Goal: Task Accomplishment & Management: Use online tool/utility

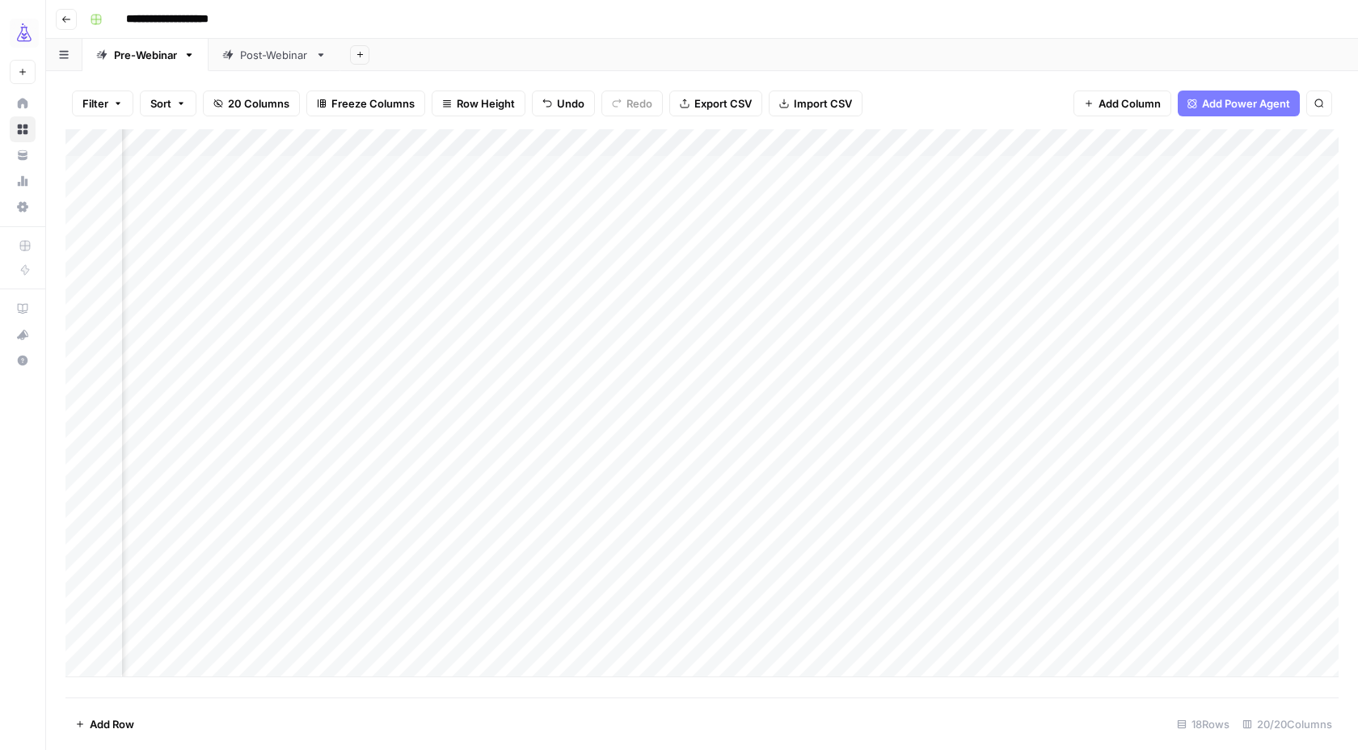
scroll to position [0, 1316]
click at [362, 573] on div "Add Column" at bounding box center [701, 403] width 1273 height 548
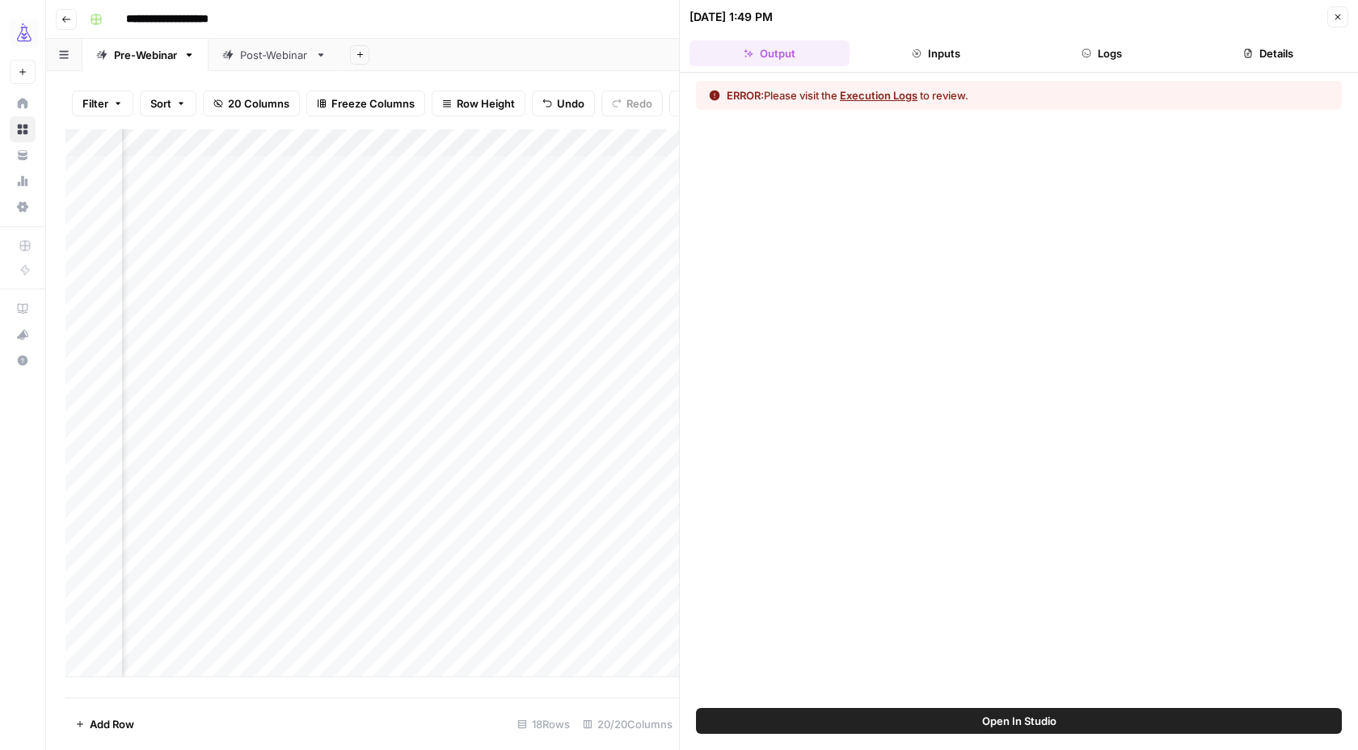
click at [449, 581] on div at bounding box center [361, 582] width 206 height 30
click at [446, 581] on div at bounding box center [361, 582] width 206 height 30
click at [1109, 57] on button "Logs" at bounding box center [1102, 53] width 160 height 26
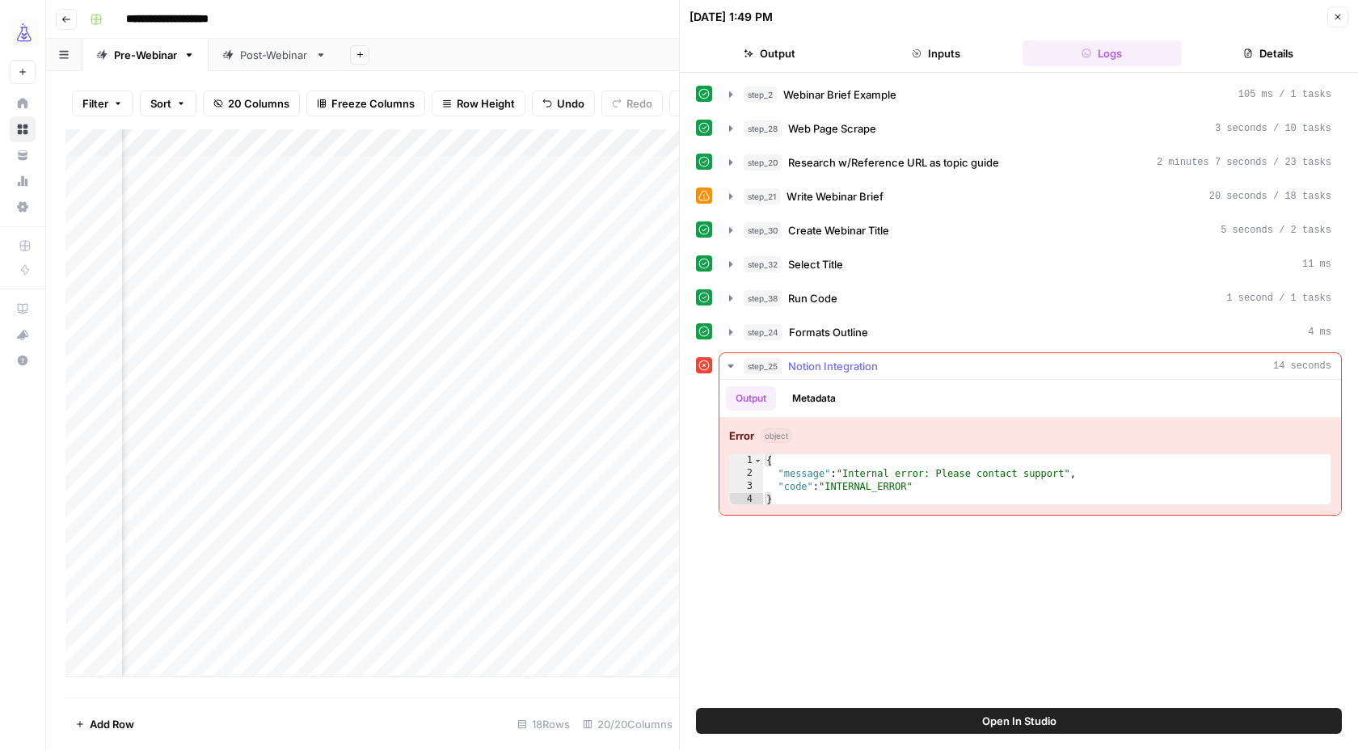
click at [827, 369] on span "Notion Integration" at bounding box center [833, 366] width 90 height 16
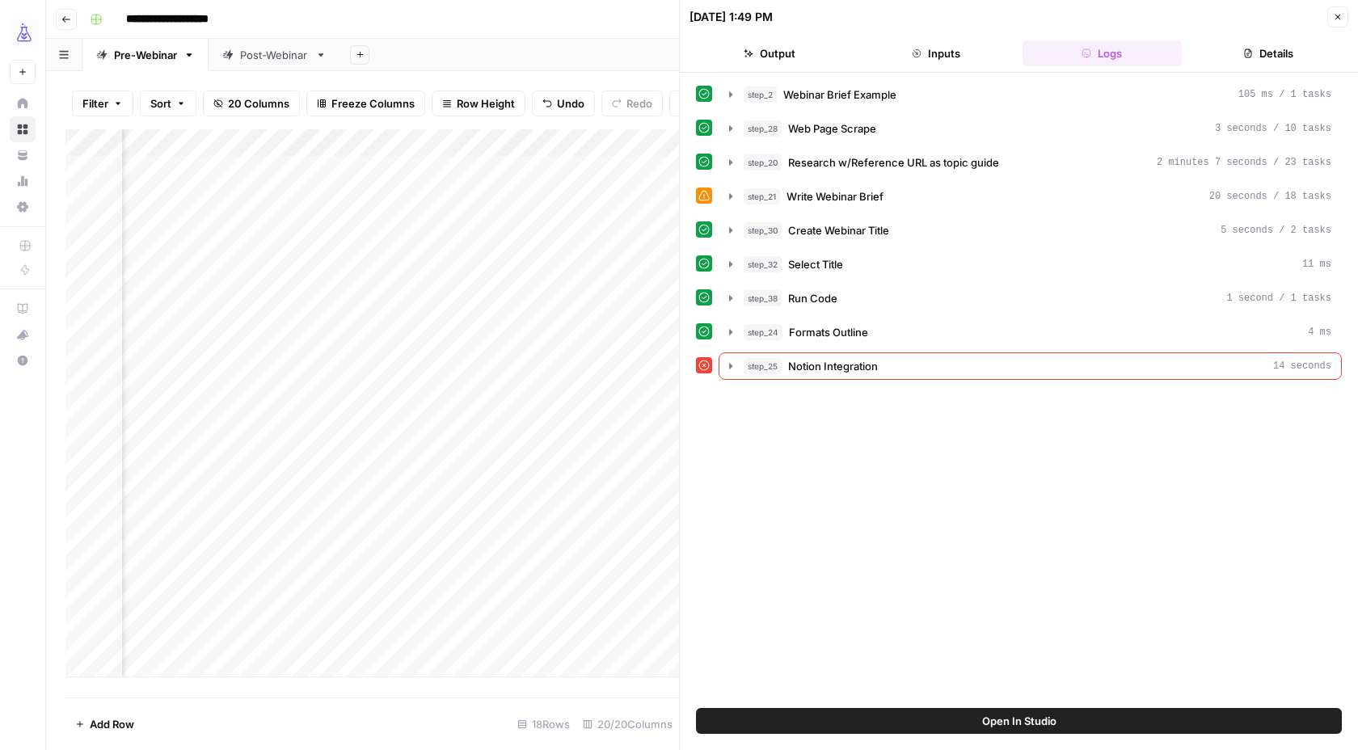
click at [705, 365] on icon at bounding box center [704, 365] width 11 height 11
click at [729, 365] on icon "button" at bounding box center [730, 366] width 3 height 6
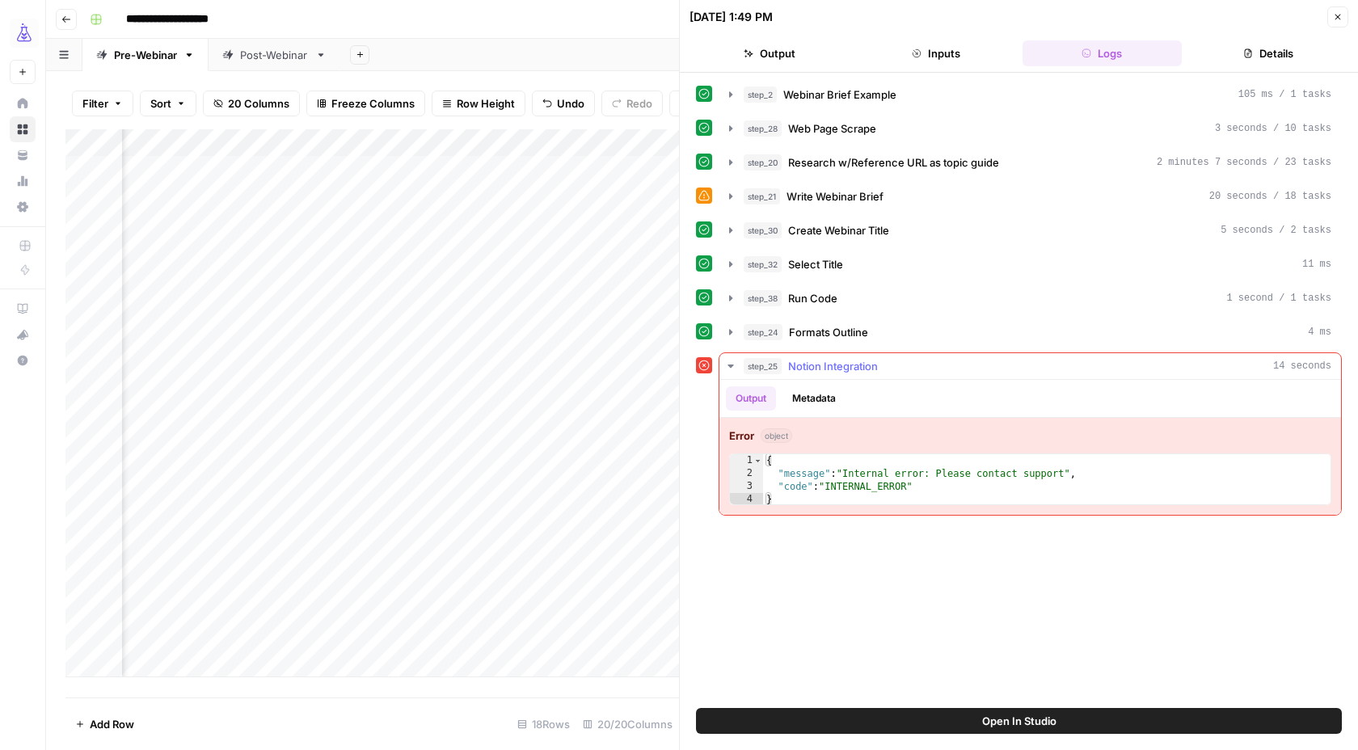
click at [729, 365] on icon "button" at bounding box center [730, 365] width 6 height 3
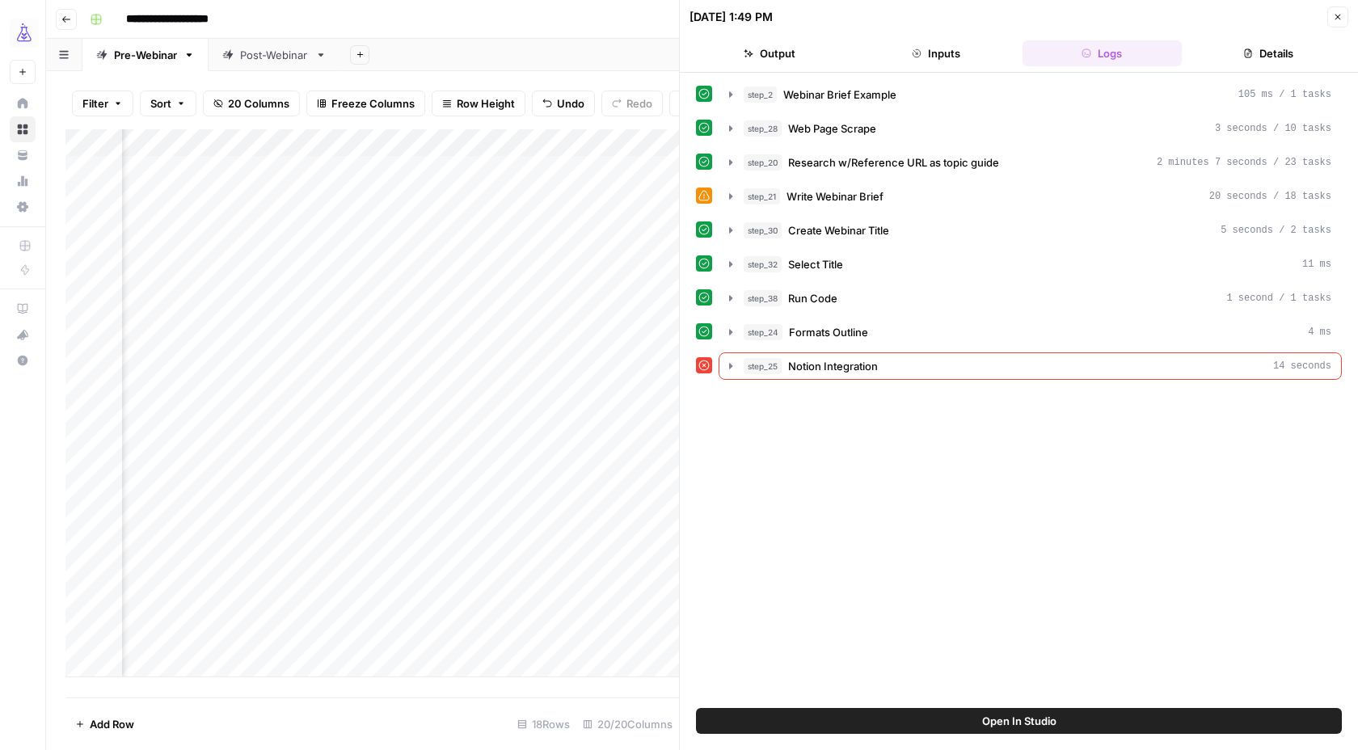
click at [710, 199] on div at bounding box center [704, 196] width 16 height 16
click at [725, 200] on icon "button" at bounding box center [730, 196] width 13 height 13
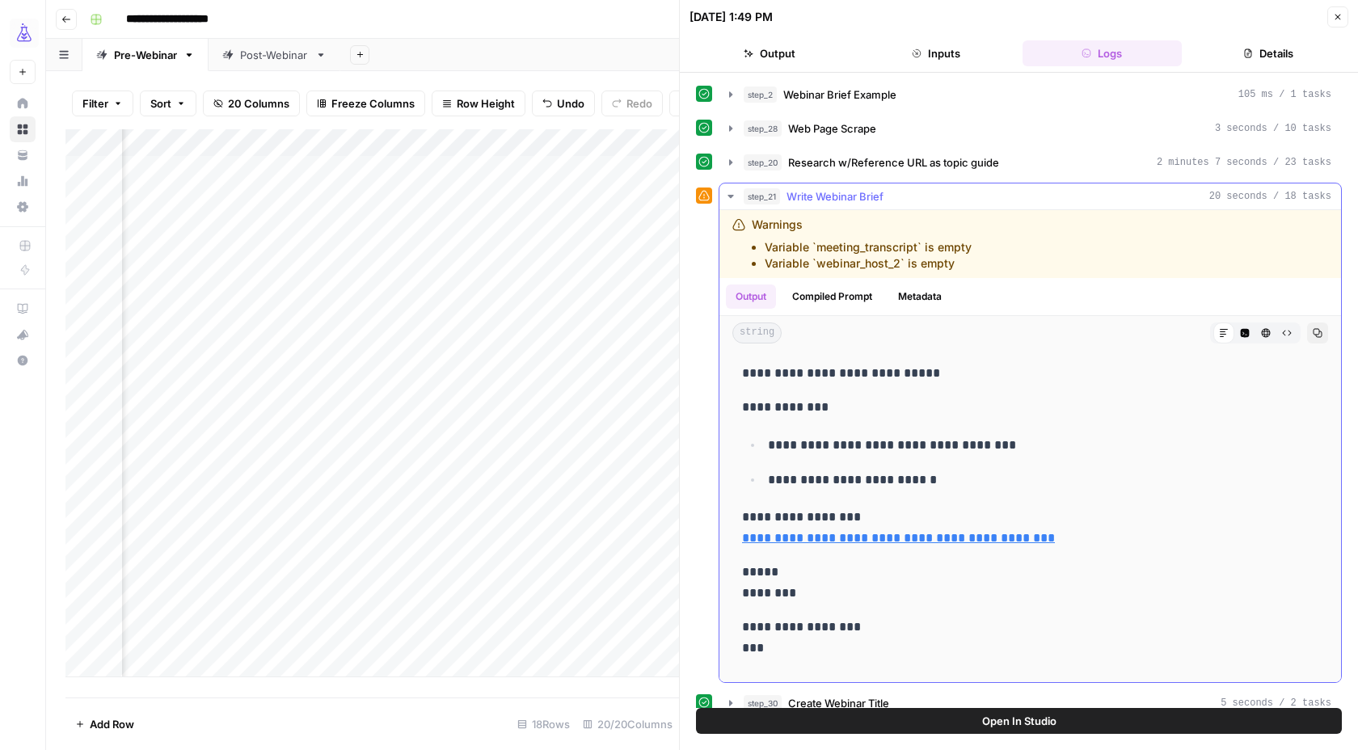
click at [725, 200] on icon "button" at bounding box center [730, 196] width 13 height 13
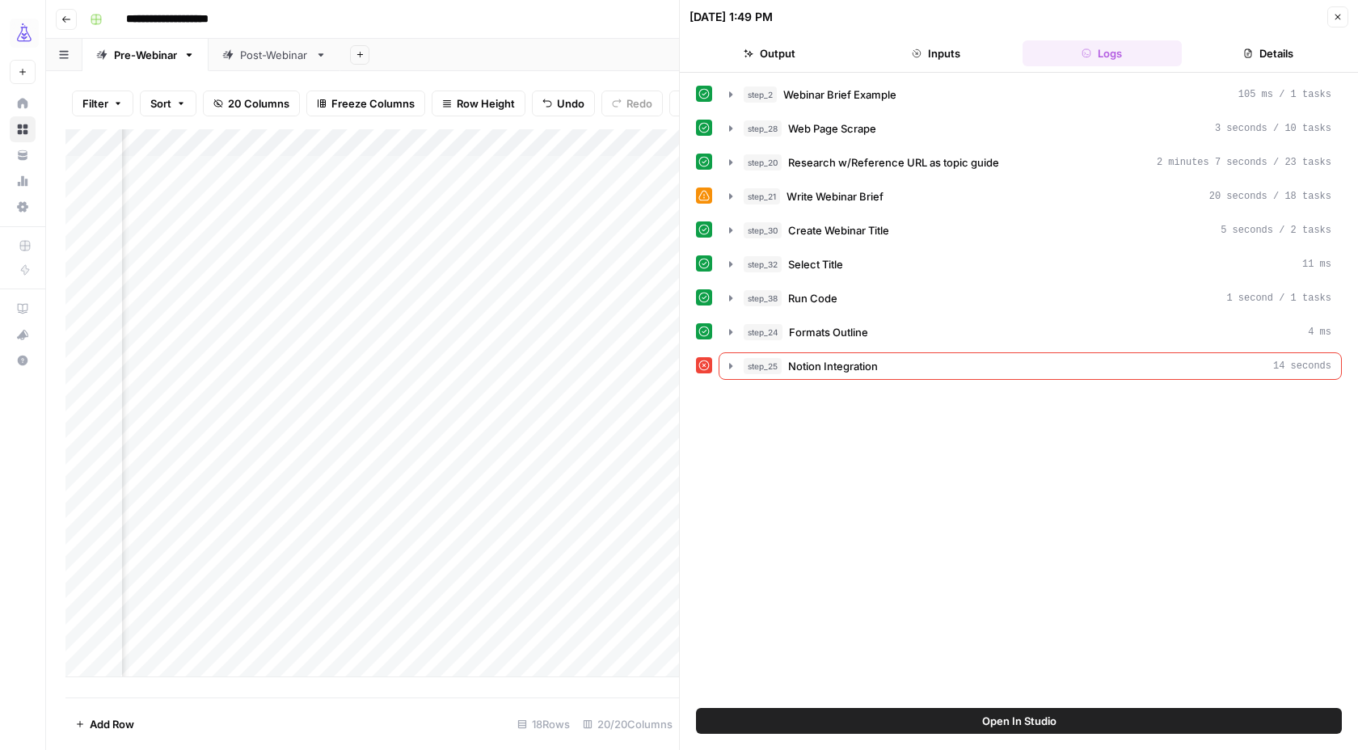
click at [557, 585] on div "Add Column" at bounding box center [371, 403] width 613 height 548
type textarea "**********"
drag, startPoint x: 569, startPoint y: 625, endPoint x: 560, endPoint y: 625, distance: 8.9
click at [567, 625] on div "Add Column" at bounding box center [371, 403] width 613 height 548
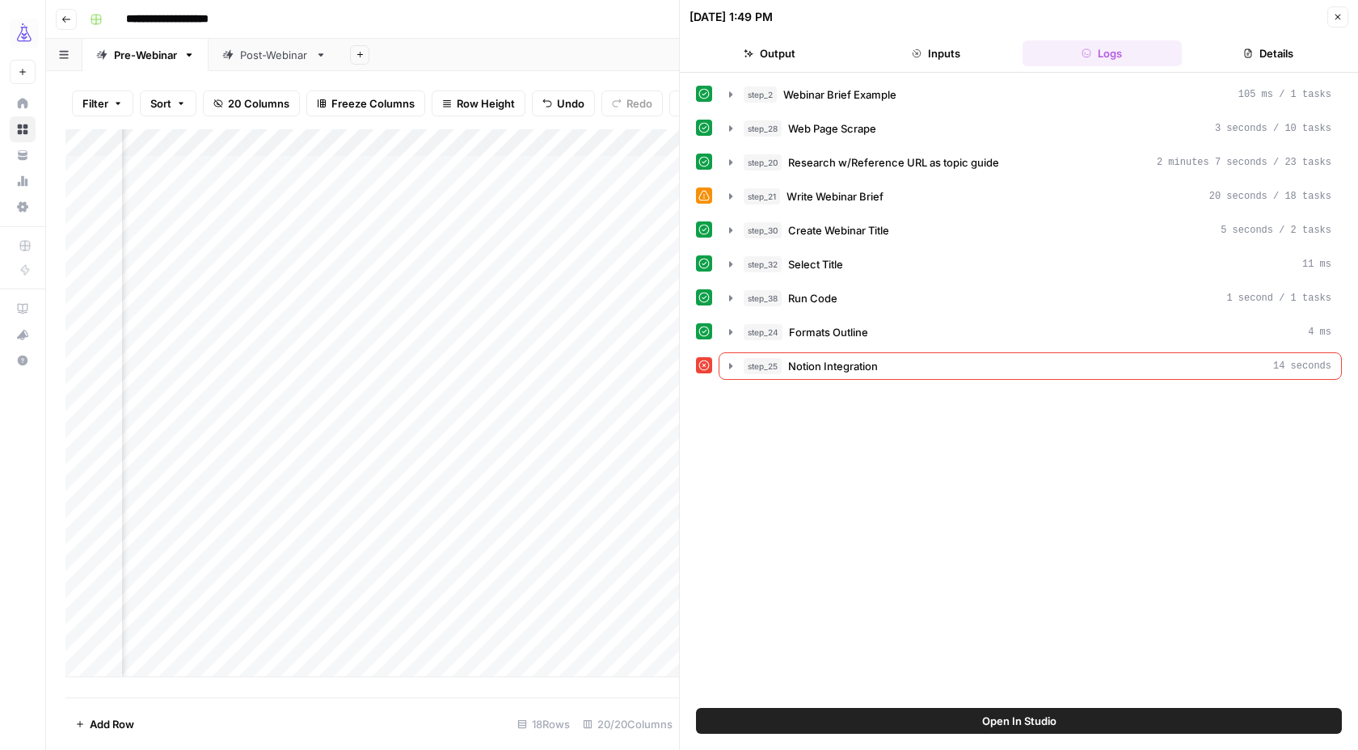
drag, startPoint x: 643, startPoint y: 584, endPoint x: 630, endPoint y: 584, distance: 13.7
click at [640, 584] on div "Add Column" at bounding box center [371, 403] width 613 height 548
click at [1344, 19] on button "Close" at bounding box center [1337, 16] width 21 height 21
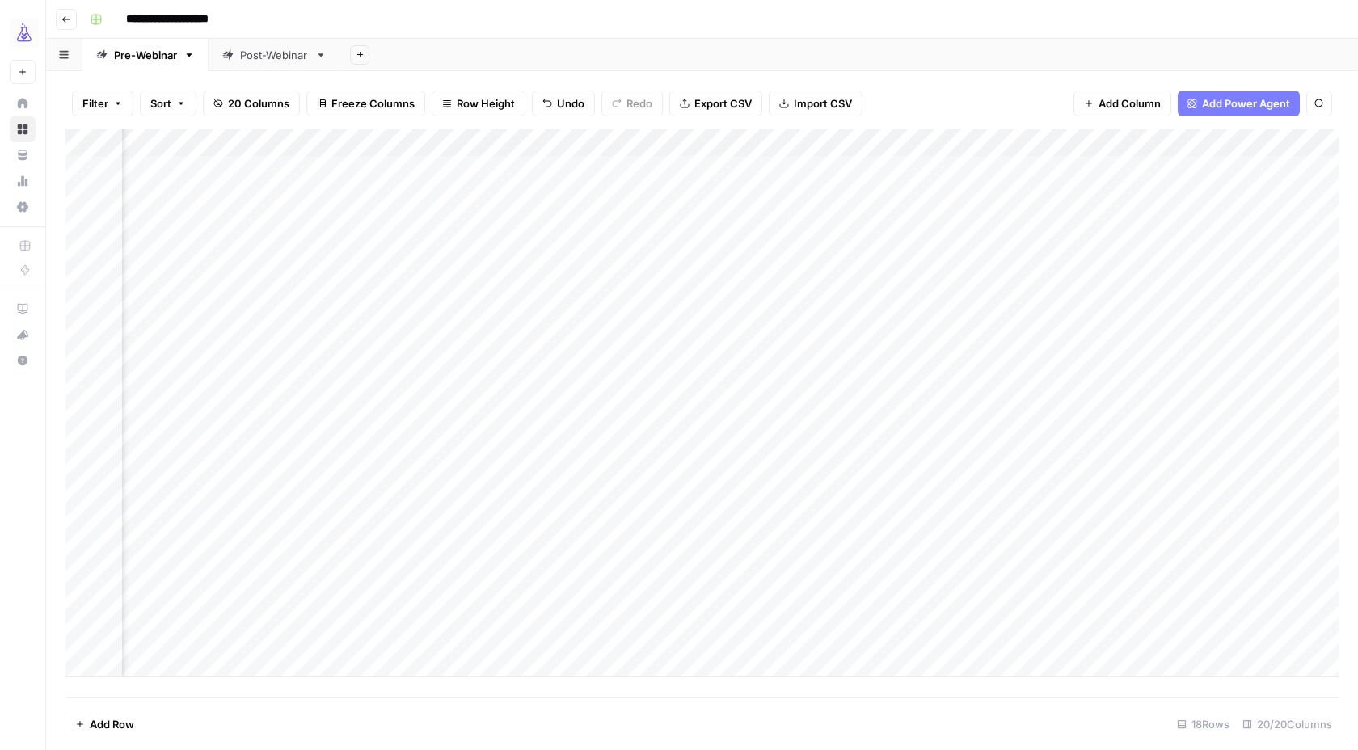
scroll to position [0, 811]
click at [954, 581] on div "Add Column" at bounding box center [701, 403] width 1273 height 548
